Goal: Task Accomplishment & Management: Manage account settings

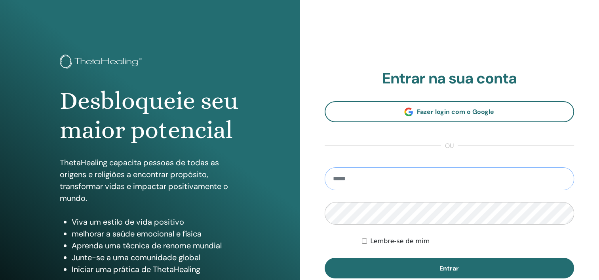
type input "**********"
click at [458, 2] on div "**********" at bounding box center [448, 190] width 299 height 380
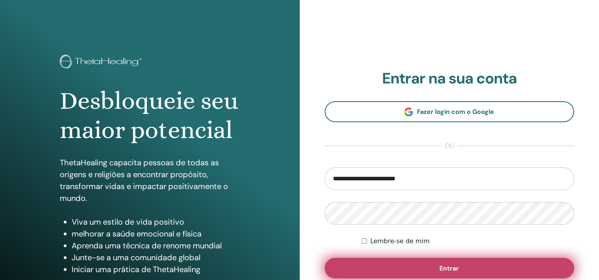
click at [460, 267] on button "Entrar" at bounding box center [449, 268] width 250 height 21
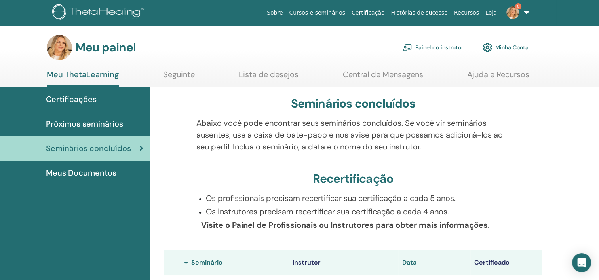
click at [438, 51] on font "Painel do instrutor" at bounding box center [439, 47] width 48 height 7
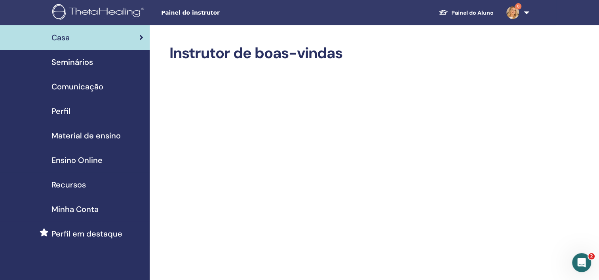
click at [89, 63] on span "Seminários" at bounding box center [72, 62] width 42 height 12
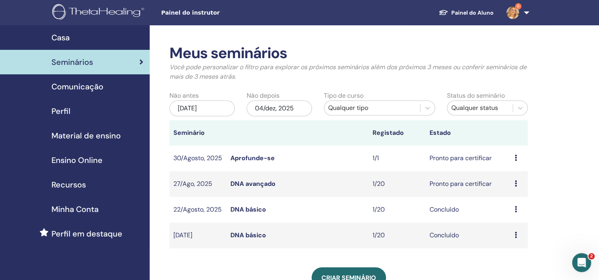
click at [517, 157] on div "Preview Edit Attendees Cancel" at bounding box center [518, 157] width 9 height 9
click at [526, 188] on link "Participantes" at bounding box center [515, 187] width 39 height 8
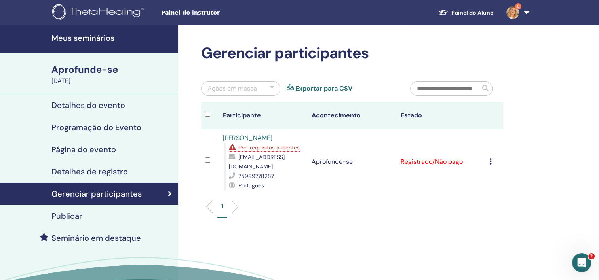
click at [489, 163] on icon at bounding box center [490, 161] width 2 height 6
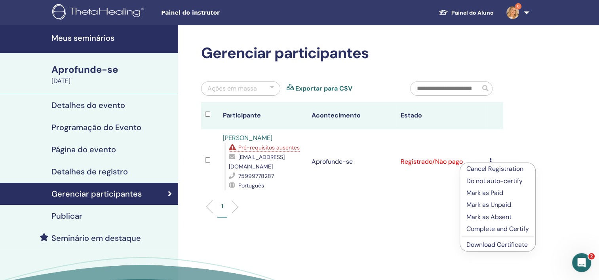
click at [505, 231] on p "Complete and Certify" at bounding box center [497, 228] width 63 height 9
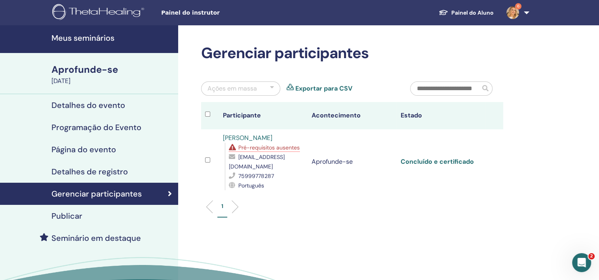
click at [428, 163] on link "Concluído e certificado" at bounding box center [436, 161] width 73 height 8
click at [518, 9] on img at bounding box center [512, 12] width 13 height 13
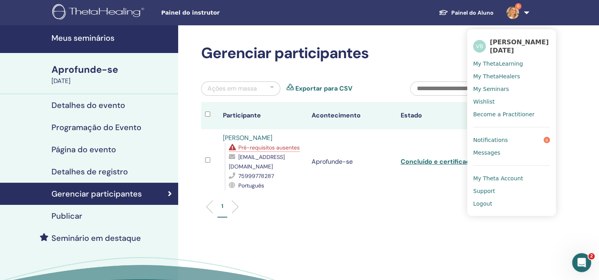
click at [507, 136] on link "Notifications 6" at bounding box center [511, 140] width 77 height 13
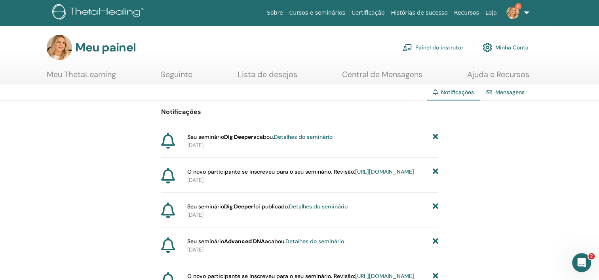
click at [529, 11] on link "6" at bounding box center [516, 12] width 32 height 25
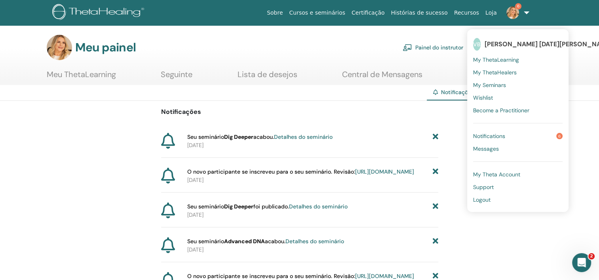
click at [492, 204] on link "Logout" at bounding box center [517, 199] width 89 height 13
